Goal: Task Accomplishment & Management: Use online tool/utility

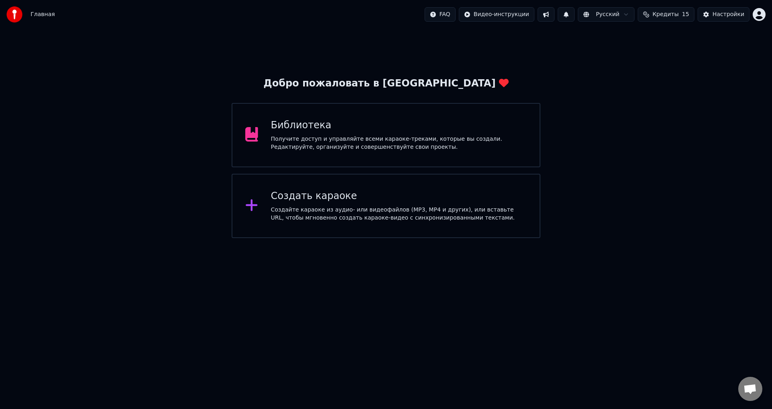
click at [355, 213] on div "Создайте караоке из аудио- или видеофайлов (MP3, MP4 и других), или вставьте UR…" at bounding box center [399, 214] width 256 height 16
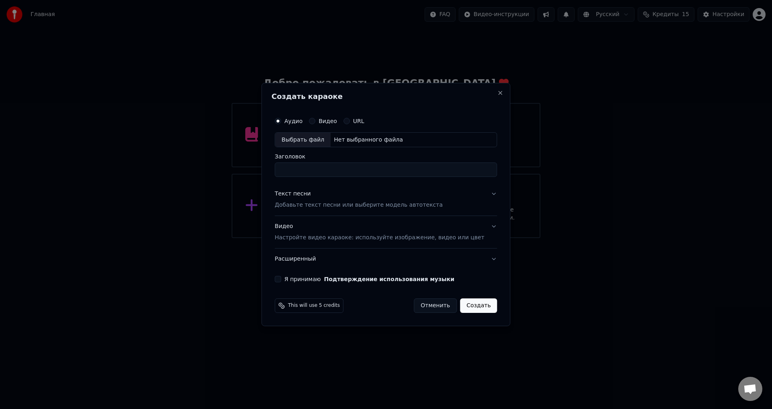
type input "*"
click at [311, 205] on p "Добавьте текст песни или выберите модель автотекста" at bounding box center [358, 205] width 168 height 8
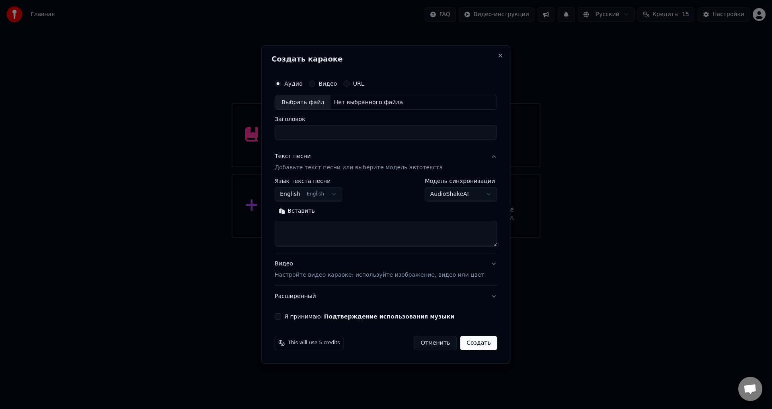
click at [293, 225] on textarea at bounding box center [385, 234] width 222 height 26
click at [336, 194] on body "Главная FAQ Видео-инструкции Русский Кредиты 15 Настройки Добро пожаловать в Yo…" at bounding box center [386, 119] width 772 height 238
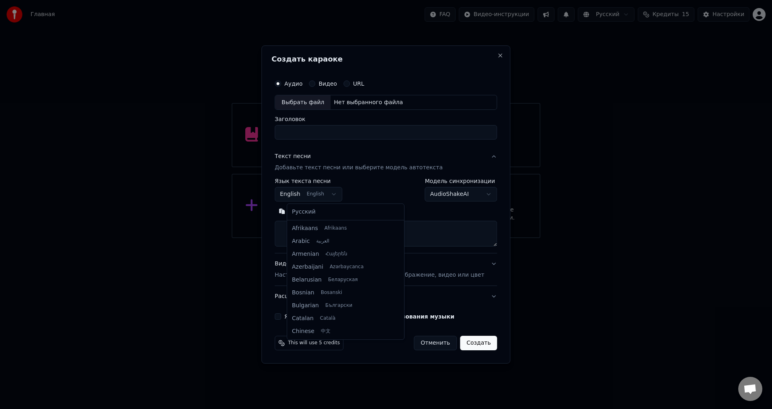
scroll to position [64, 0]
select select "**"
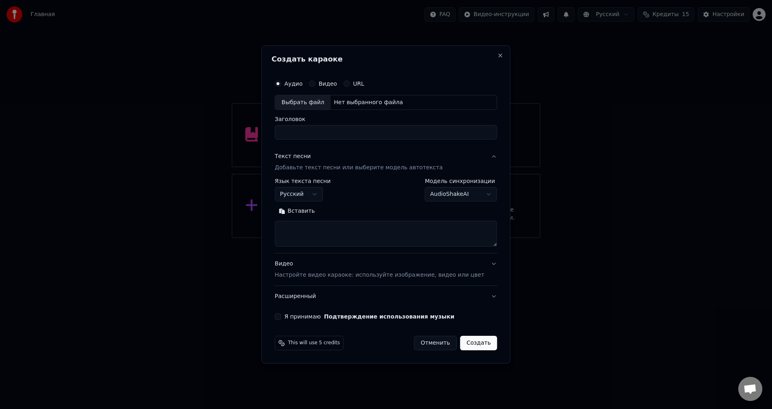
click at [294, 229] on textarea at bounding box center [385, 234] width 222 height 26
paste textarea "**********"
type textarea "**********"
click at [352, 102] on div "Нет выбранного файла" at bounding box center [368, 102] width 76 height 8
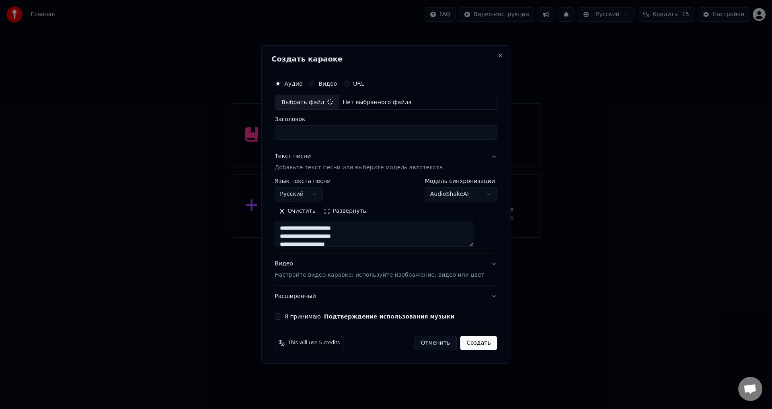
type input "****"
click at [362, 276] on p "Настройте видео караоке: используйте изображение, видео или цвет" at bounding box center [378, 275] width 209 height 8
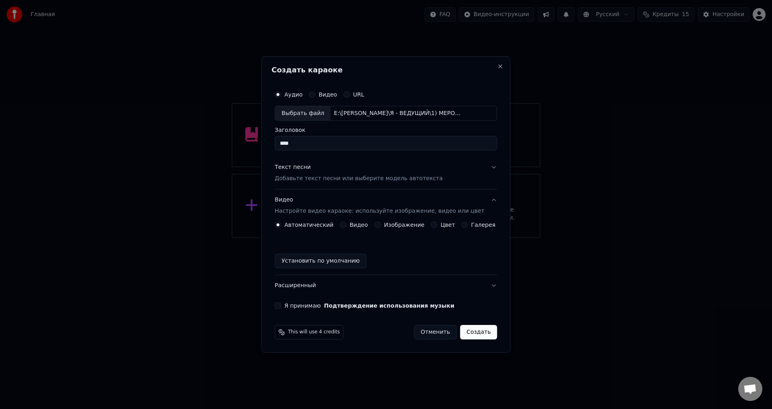
click at [380, 224] on button "Изображение" at bounding box center [377, 224] width 6 height 6
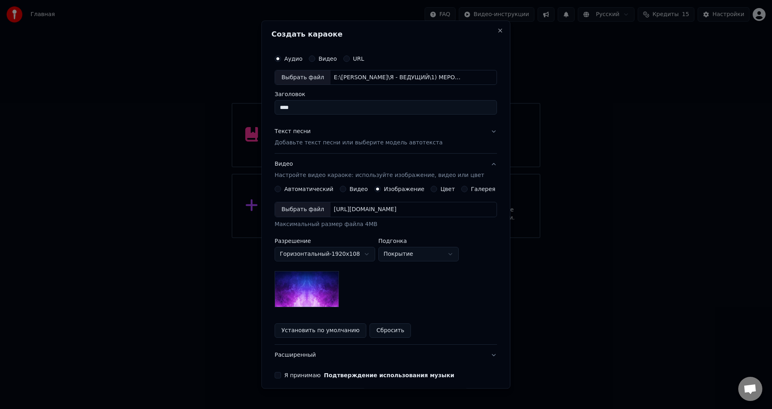
click at [334, 282] on img at bounding box center [306, 289] width 64 height 36
click at [445, 238] on body "Главная FAQ Видео-инструкции Русский Кредиты 15 Настройки Добро пожаловать в Yo…" at bounding box center [386, 119] width 772 height 238
click at [371, 238] on body "Главная FAQ Видео-инструкции Русский Кредиты 15 Настройки Добро пожаловать в Yo…" at bounding box center [386, 119] width 772 height 238
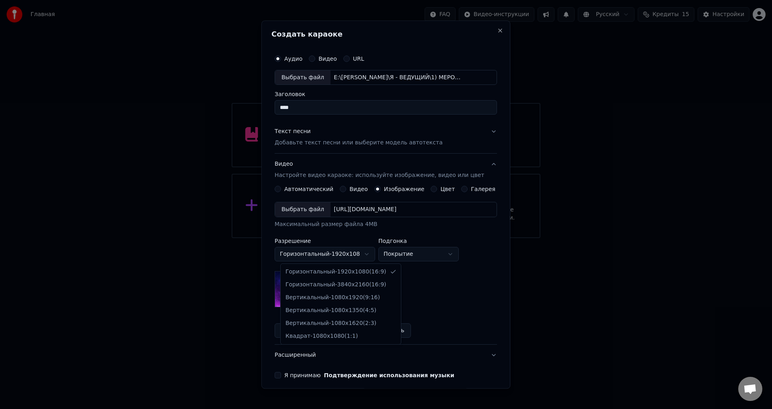
click at [370, 238] on body "Главная FAQ Видео-инструкции Русский Кредиты 15 Настройки Добро пожаловать в Yo…" at bounding box center [386, 119] width 772 height 238
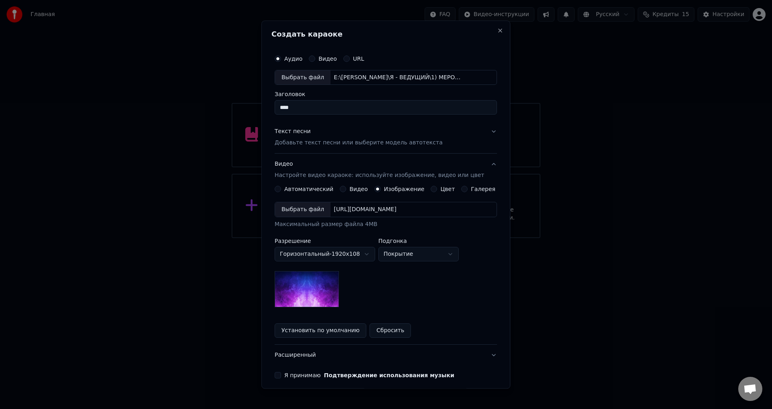
click at [330, 295] on img at bounding box center [306, 289] width 64 height 36
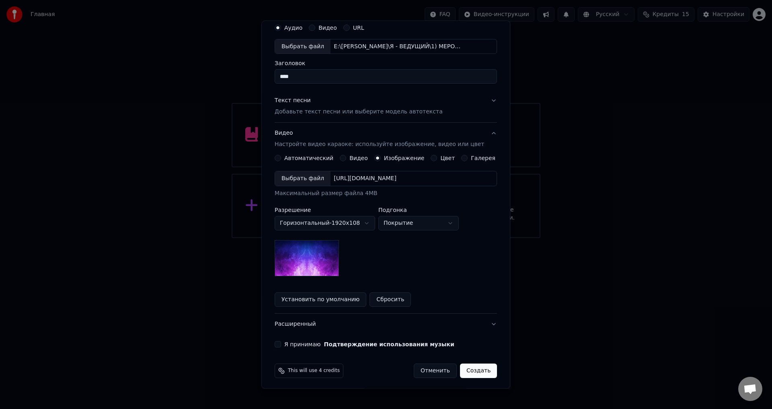
scroll to position [34, 0]
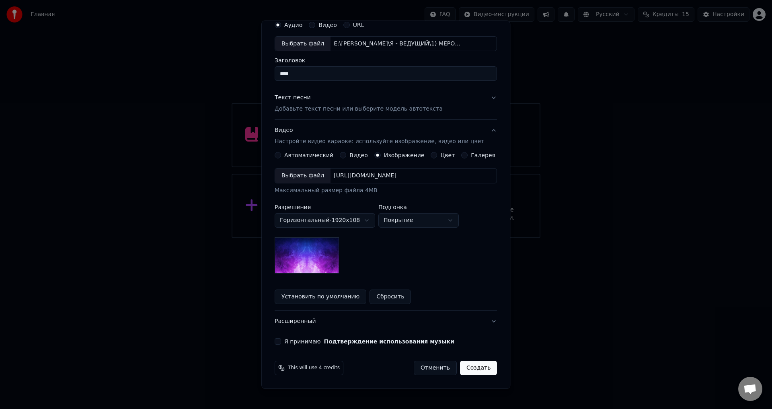
click at [350, 175] on div "[URL][DOMAIN_NAME]" at bounding box center [364, 176] width 69 height 8
click at [371, 221] on body "Главная FAQ Видео-инструкции Русский Кредиты 15 Настройки Добро пожаловать в Yo…" at bounding box center [386, 119] width 772 height 238
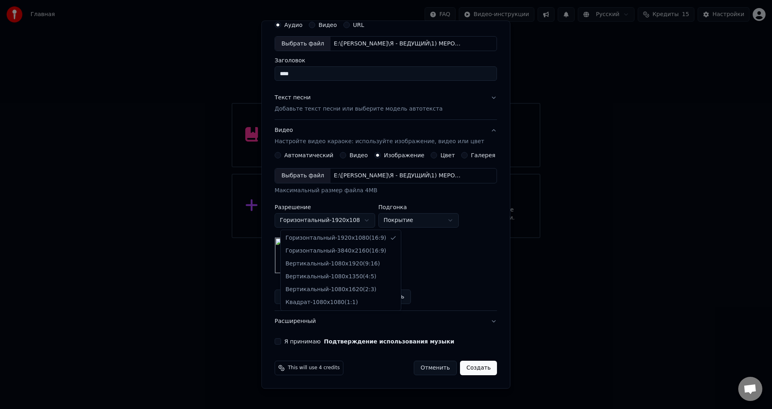
click at [371, 221] on body "Главная FAQ Видео-инструкции Русский Кредиты 15 Настройки Добро пожаловать в Yo…" at bounding box center [386, 119] width 772 height 238
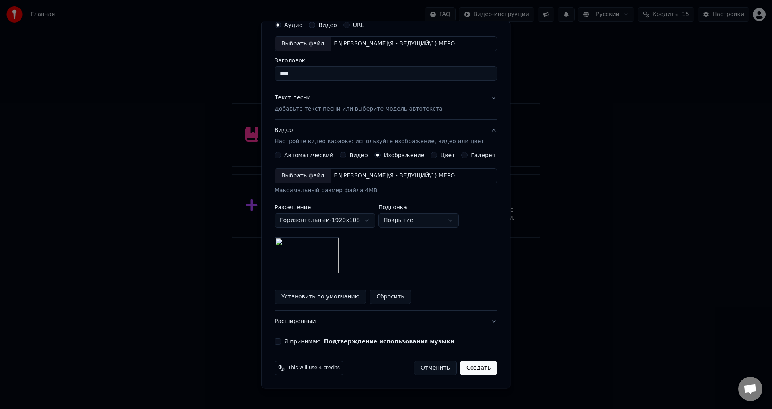
click at [281, 342] on button "Я принимаю Подтверждение использования музыки" at bounding box center [277, 341] width 6 height 6
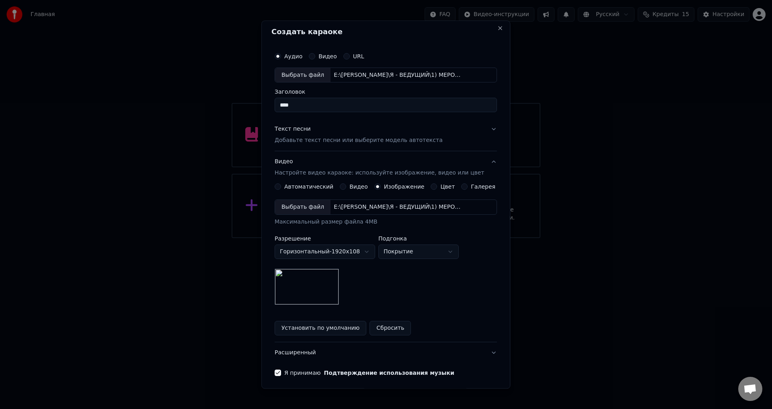
scroll to position [0, 0]
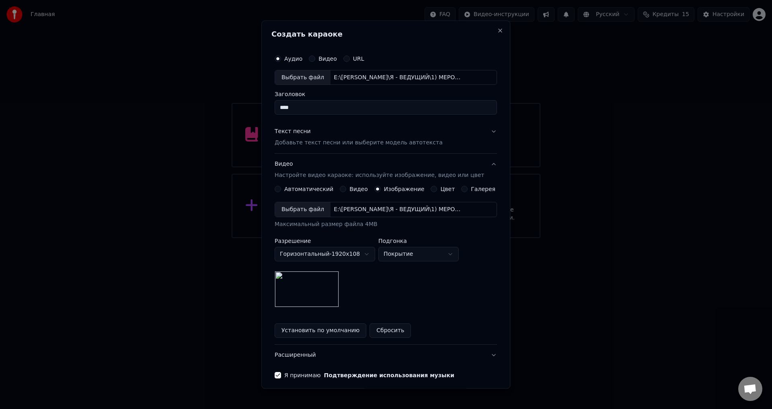
click at [305, 106] on input "****" at bounding box center [385, 107] width 222 height 14
drag, startPoint x: 306, startPoint y: 106, endPoint x: 280, endPoint y: 106, distance: 26.5
click at [280, 106] on input "****" at bounding box center [385, 107] width 222 height 14
click at [289, 108] on input "Заголовок" at bounding box center [385, 107] width 222 height 14
click at [302, 132] on div "Текст песни" at bounding box center [292, 132] width 36 height 8
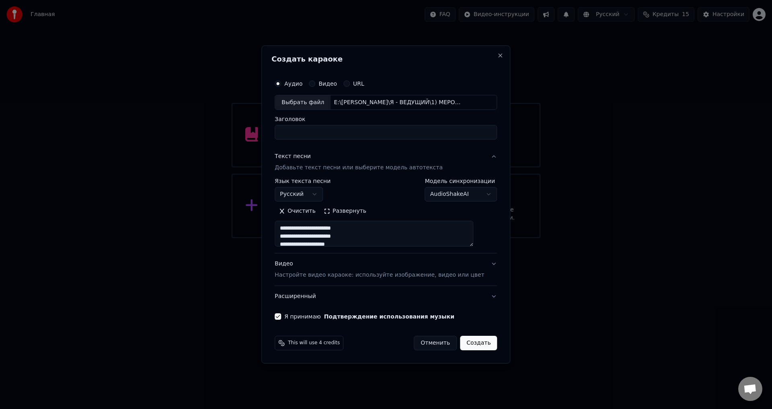
click at [481, 156] on button "Текст песни Добавьте текст песни или выберите модель автотекста" at bounding box center [385, 162] width 222 height 32
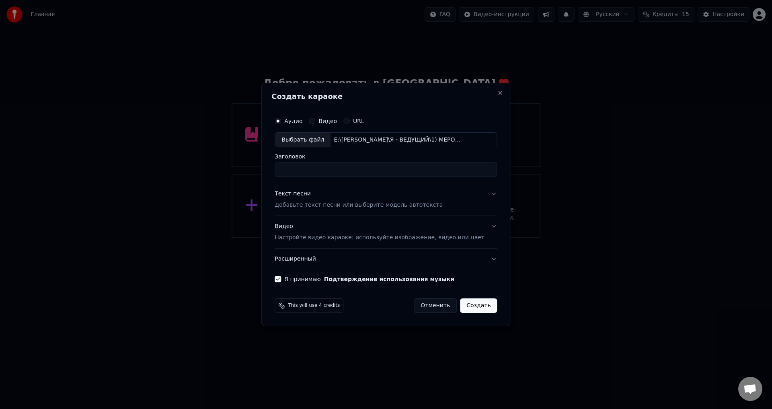
click at [481, 227] on button "Видео Настройте видео караоке: используйте изображение, видео или цвет" at bounding box center [385, 232] width 222 height 32
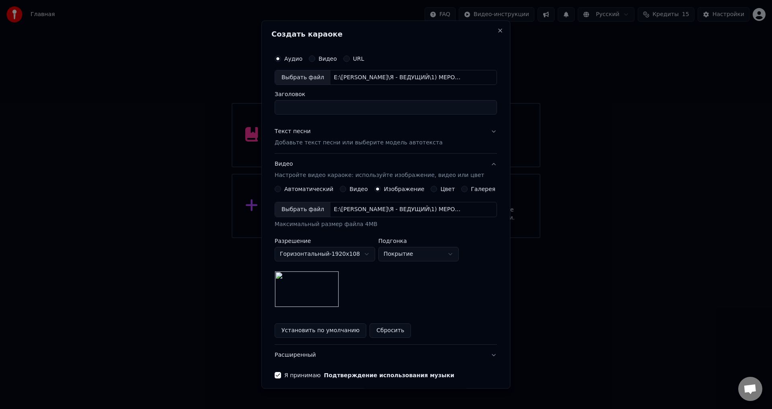
click at [483, 165] on button "Видео Настройте видео караоке: используйте изображение, видео или цвет" at bounding box center [385, 170] width 222 height 32
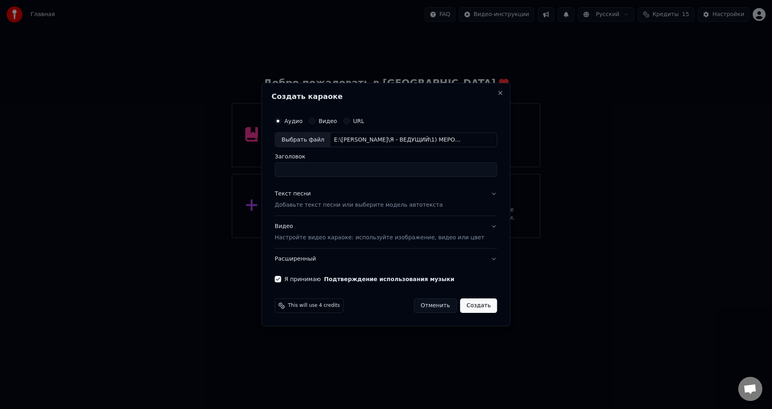
click at [463, 304] on button "Создать" at bounding box center [478, 305] width 37 height 14
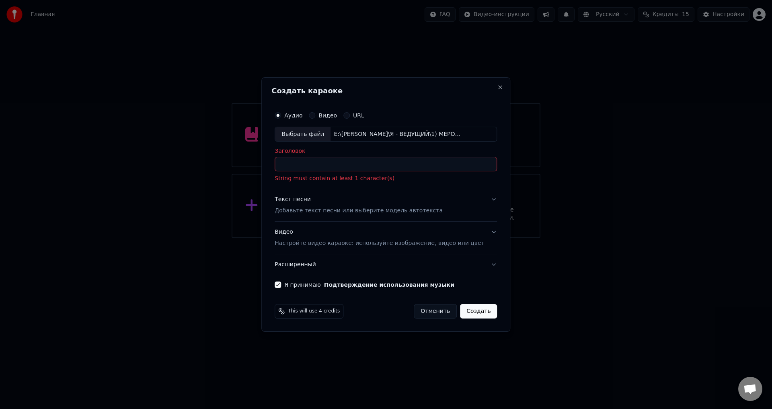
click at [295, 168] on input "Заголовок" at bounding box center [385, 164] width 222 height 14
paste input "**********"
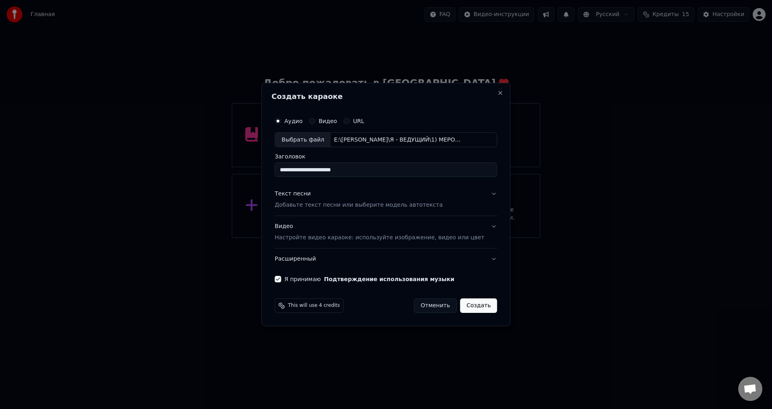
type input "**********"
click at [465, 306] on button "Создать" at bounding box center [478, 305] width 37 height 14
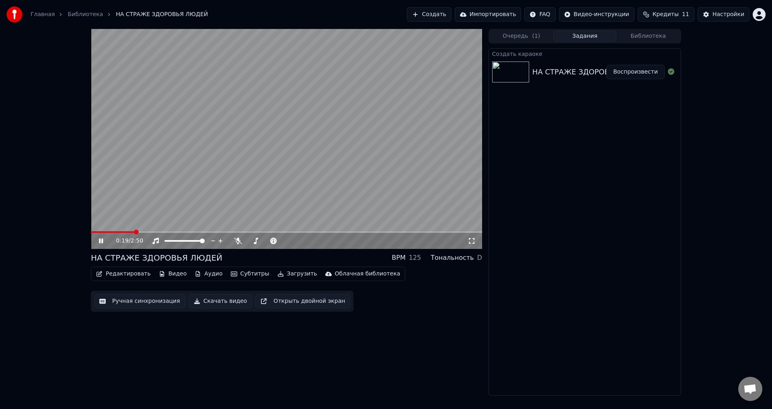
click at [135, 232] on span at bounding box center [136, 231] width 5 height 5
click at [128, 232] on span at bounding box center [129, 231] width 5 height 5
click at [98, 241] on icon at bounding box center [106, 240] width 19 height 6
click at [199, 275] on button "Аудио" at bounding box center [208, 273] width 34 height 11
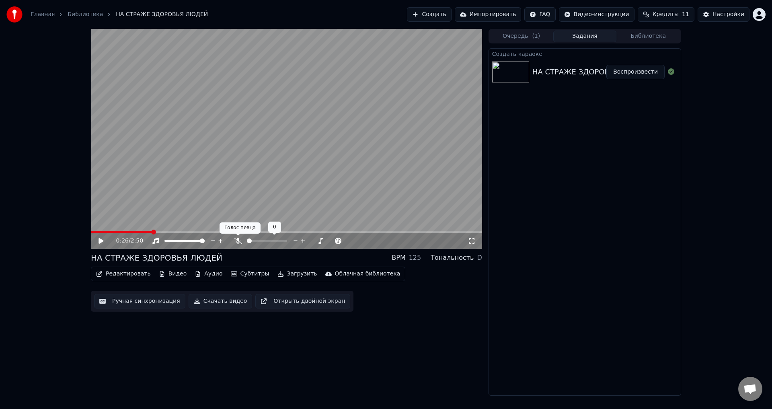
click at [237, 241] on icon at bounding box center [238, 240] width 8 height 6
click at [91, 233] on span at bounding box center [93, 231] width 5 height 5
click at [102, 242] on icon at bounding box center [100, 241] width 5 height 6
click at [91, 233] on span at bounding box center [93, 231] width 5 height 5
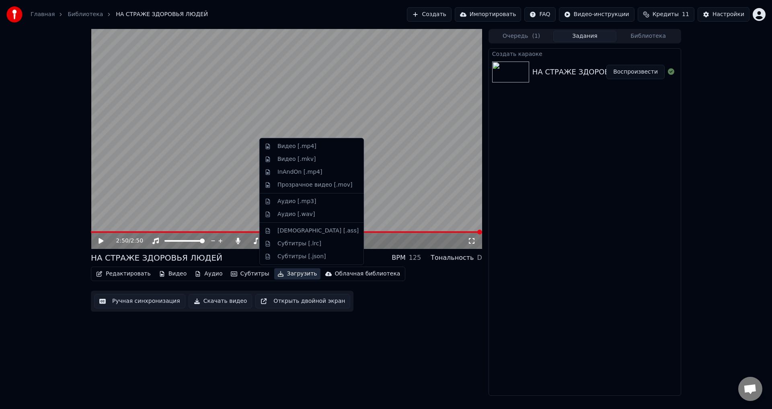
click at [278, 274] on icon "button" at bounding box center [281, 274] width 6 height 6
click at [302, 147] on div "Видео [.mp4]" at bounding box center [296, 146] width 39 height 8
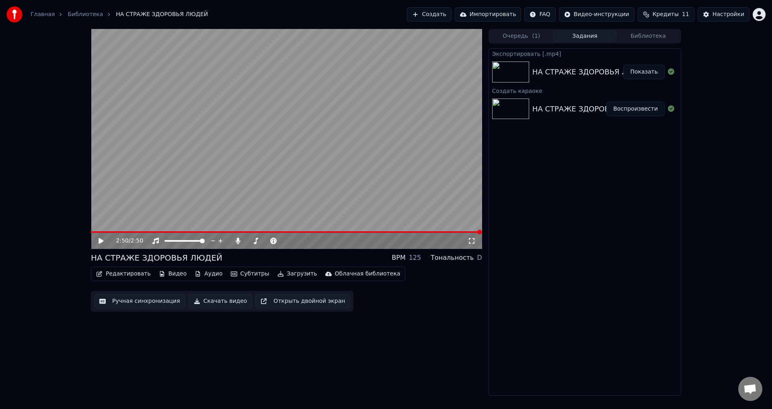
click at [223, 302] on button "Скачать видео" at bounding box center [220, 301] width 64 height 14
click at [640, 72] on button "Показать" at bounding box center [643, 72] width 41 height 14
click at [638, 110] on button "Показать" at bounding box center [643, 109] width 41 height 14
click at [643, 74] on button "Показать" at bounding box center [643, 72] width 41 height 14
click at [528, 35] on button "Очередь ( 1 )" at bounding box center [520, 37] width 63 height 12
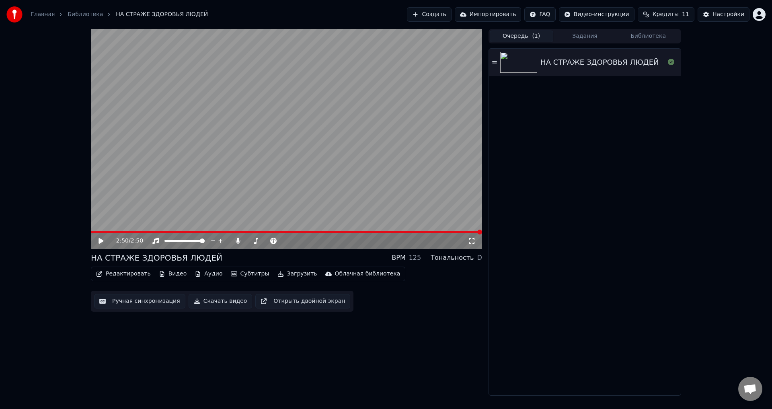
click at [567, 36] on button "Задания" at bounding box center [584, 37] width 63 height 12
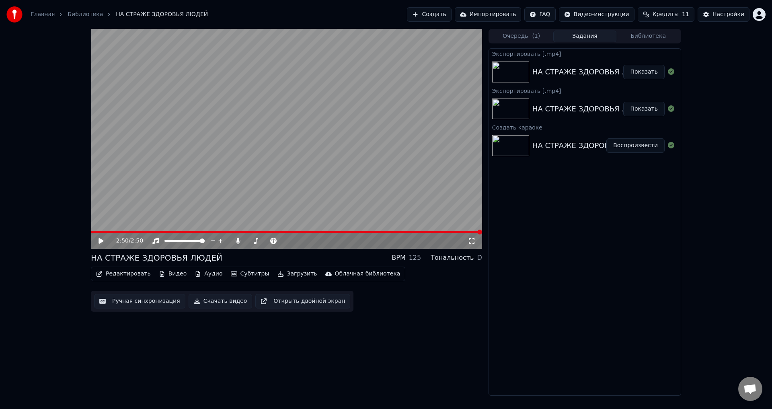
click at [633, 37] on button "Библиотека" at bounding box center [647, 37] width 63 height 12
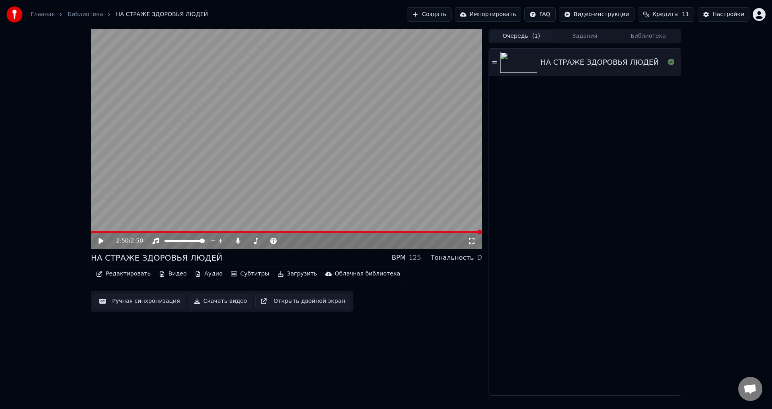
click at [514, 37] on button "Очередь ( 1 )" at bounding box center [520, 37] width 63 height 12
